Goal: Obtain resource: Download file/media

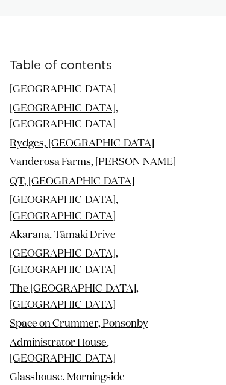
scroll to position [1382, 0]
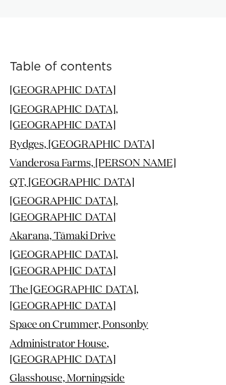
click at [116, 321] on link "Space on Crummer, Ponsonby" at bounding box center [79, 326] width 139 height 10
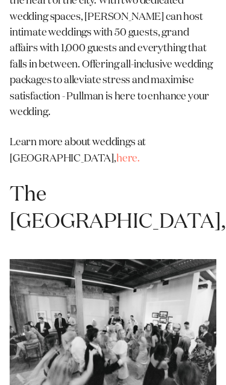
scroll to position [5674, 0]
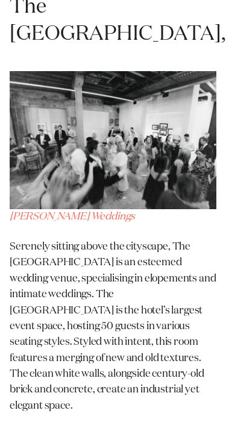
scroll to position [5911, 0]
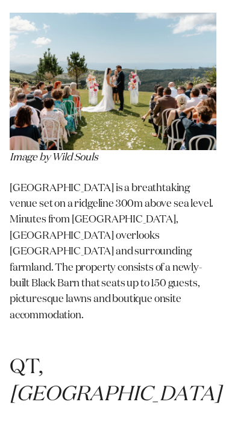
scroll to position [3781, 0]
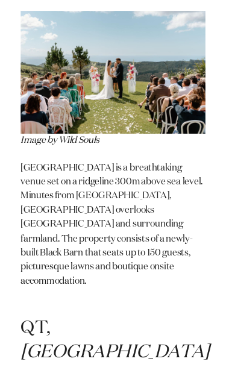
scroll to position [3800, 0]
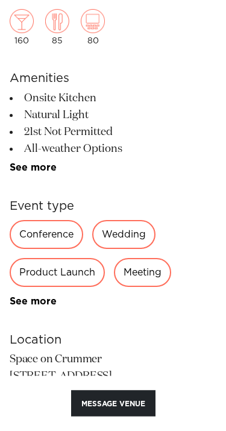
scroll to position [319, 0]
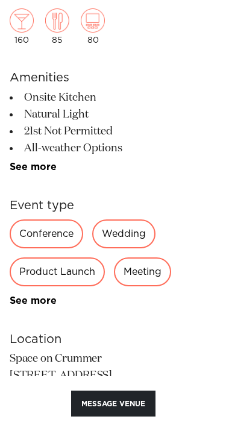
click at [142, 230] on div "Wedding" at bounding box center [123, 233] width 63 height 29
click at [133, 240] on div "Wedding" at bounding box center [123, 233] width 63 height 29
click at [131, 228] on div "Wedding" at bounding box center [123, 233] width 63 height 29
click at [130, 231] on div "Wedding" at bounding box center [123, 233] width 63 height 29
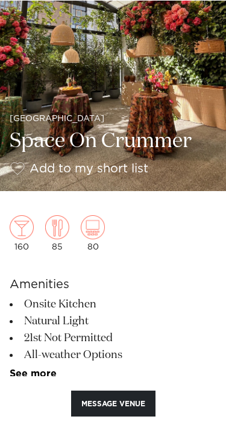
scroll to position [112, 0]
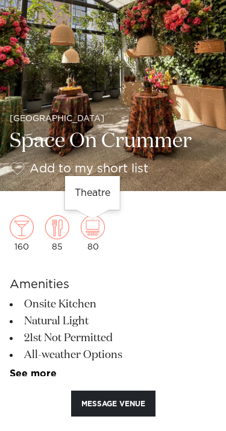
click at [97, 231] on img at bounding box center [93, 227] width 24 height 24
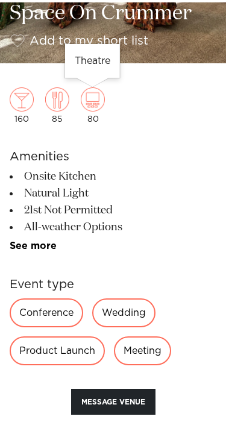
scroll to position [239, 0]
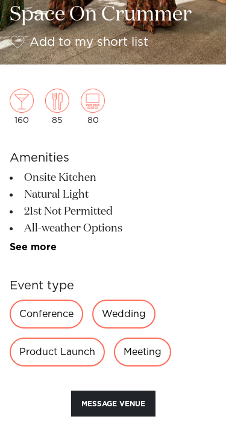
click at [52, 315] on div "Conference" at bounding box center [47, 314] width 74 height 29
click at [139, 313] on div "Wedding" at bounding box center [123, 314] width 63 height 29
click at [144, 317] on div "Wedding" at bounding box center [123, 314] width 63 height 29
click at [140, 312] on div "Wedding" at bounding box center [123, 314] width 63 height 29
click at [202, 321] on div "Conference Wedding Product Launch Meeting Workshop Awards Night Cocktail Functi…" at bounding box center [113, 343] width 207 height 87
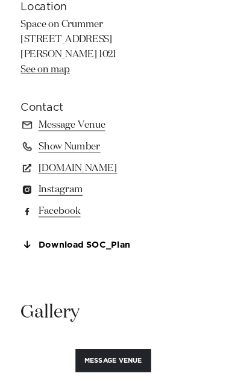
scroll to position [670, 0]
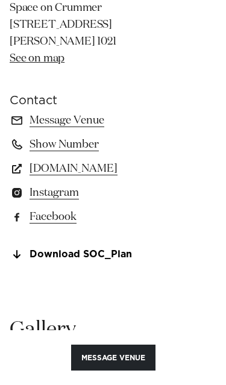
click at [112, 257] on link "Download SOC_Plan" at bounding box center [113, 255] width 207 height 11
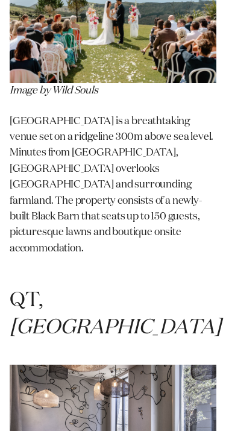
scroll to position [3847, 0]
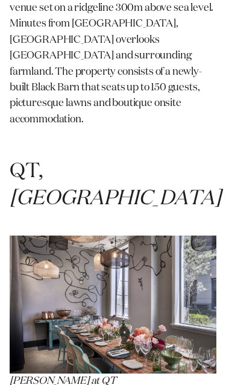
scroll to position [3930, 0]
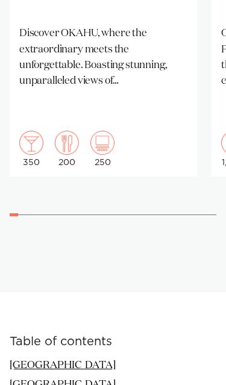
scroll to position [1107, 0]
